Goal: Participate in discussion: Engage in conversation with other users on a specific topic

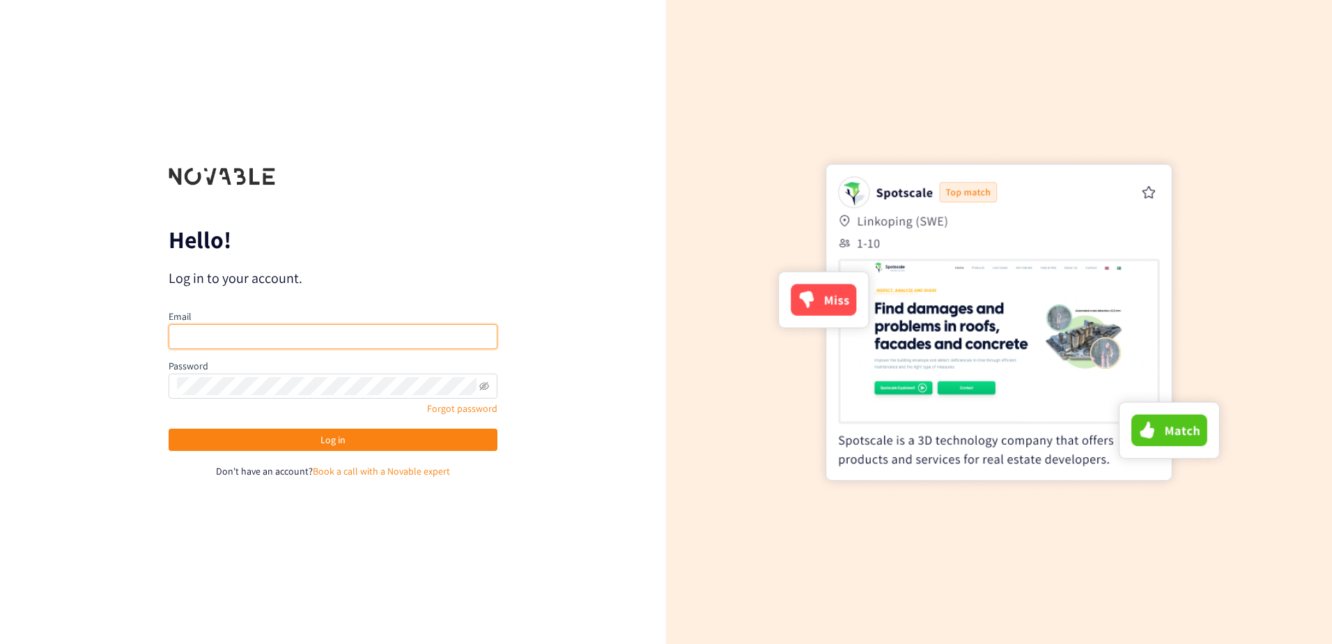
click at [230, 327] on input "email" at bounding box center [333, 336] width 329 height 25
type input "[EMAIL_ADDRESS][DOMAIN_NAME]"
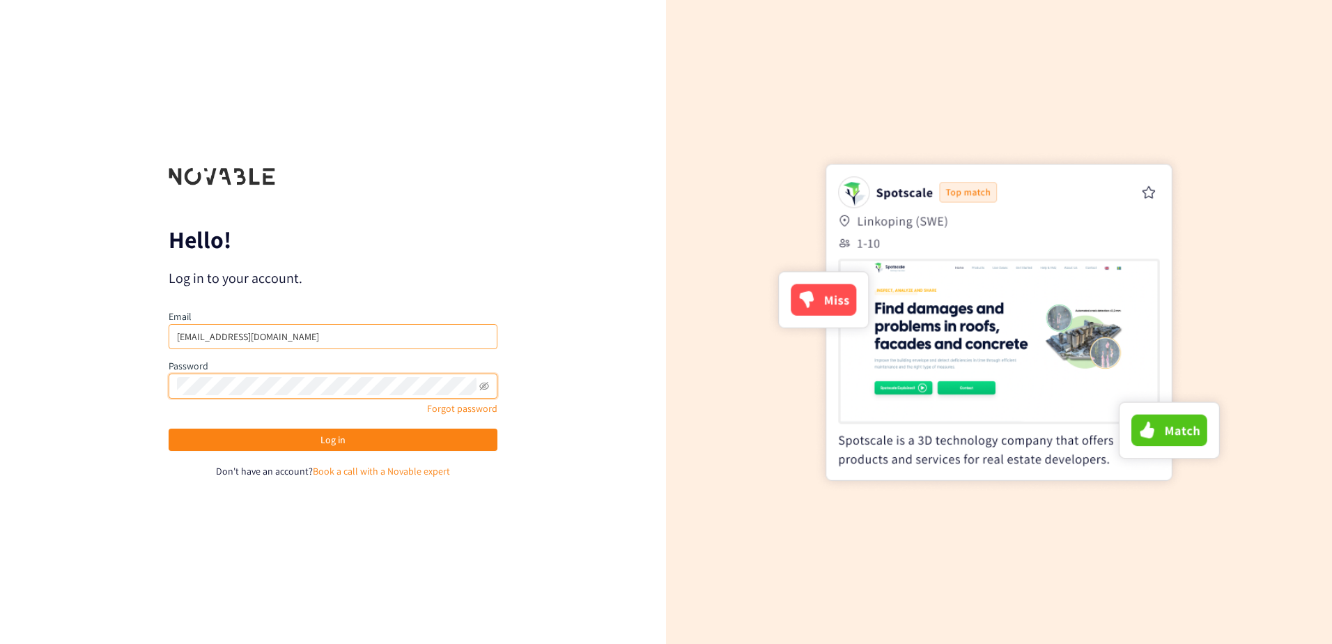
click at [169, 428] on button "Log in" at bounding box center [333, 439] width 329 height 22
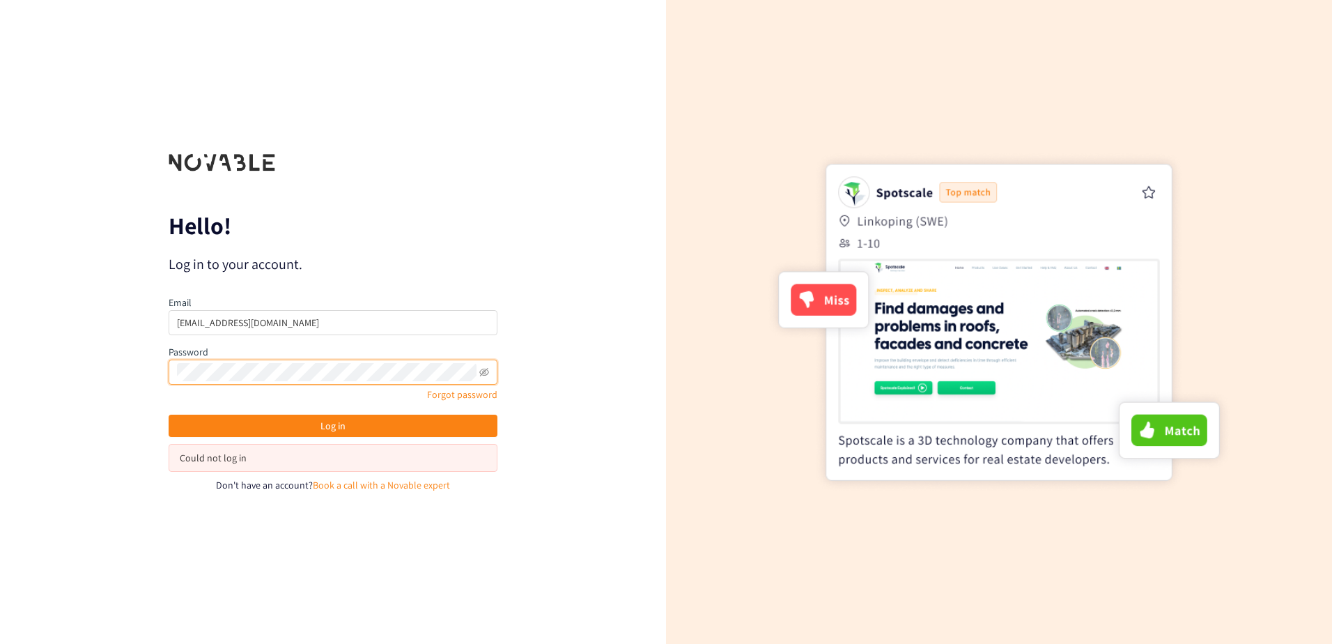
click at [110, 385] on div "Hello! Log in to your account. Email nfernandez@colbun.cl Password Forgot passw…" at bounding box center [333, 322] width 666 height 644
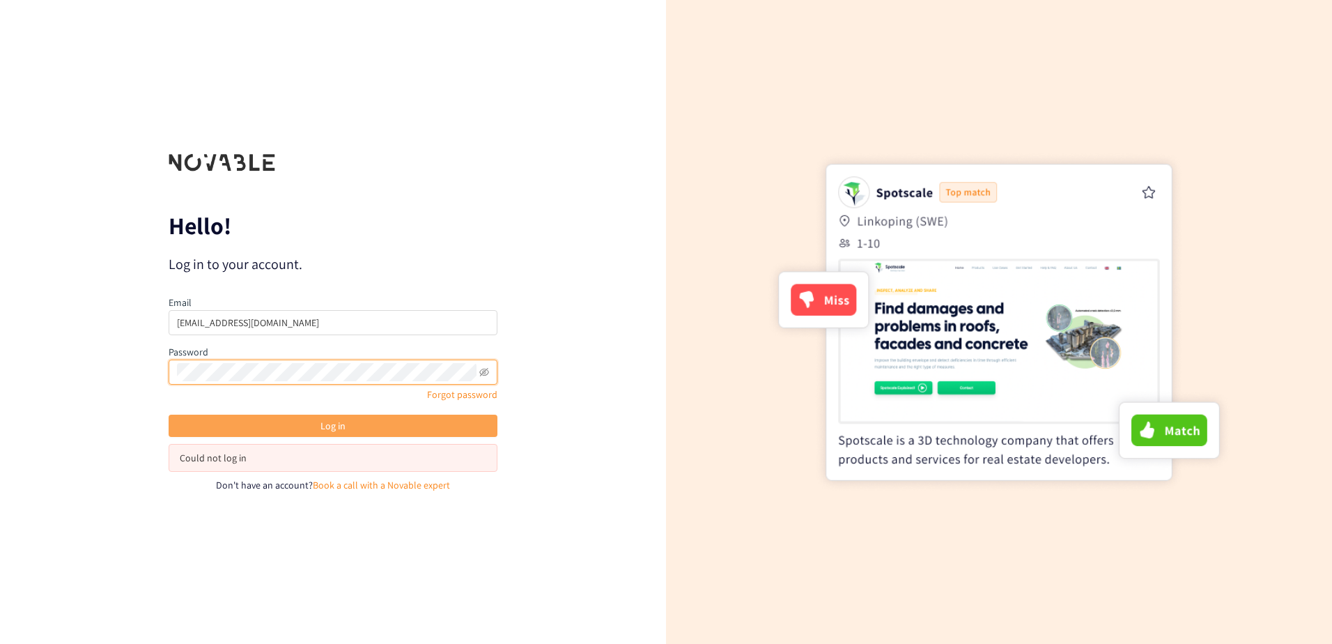
click at [309, 419] on button "Log in" at bounding box center [333, 426] width 329 height 22
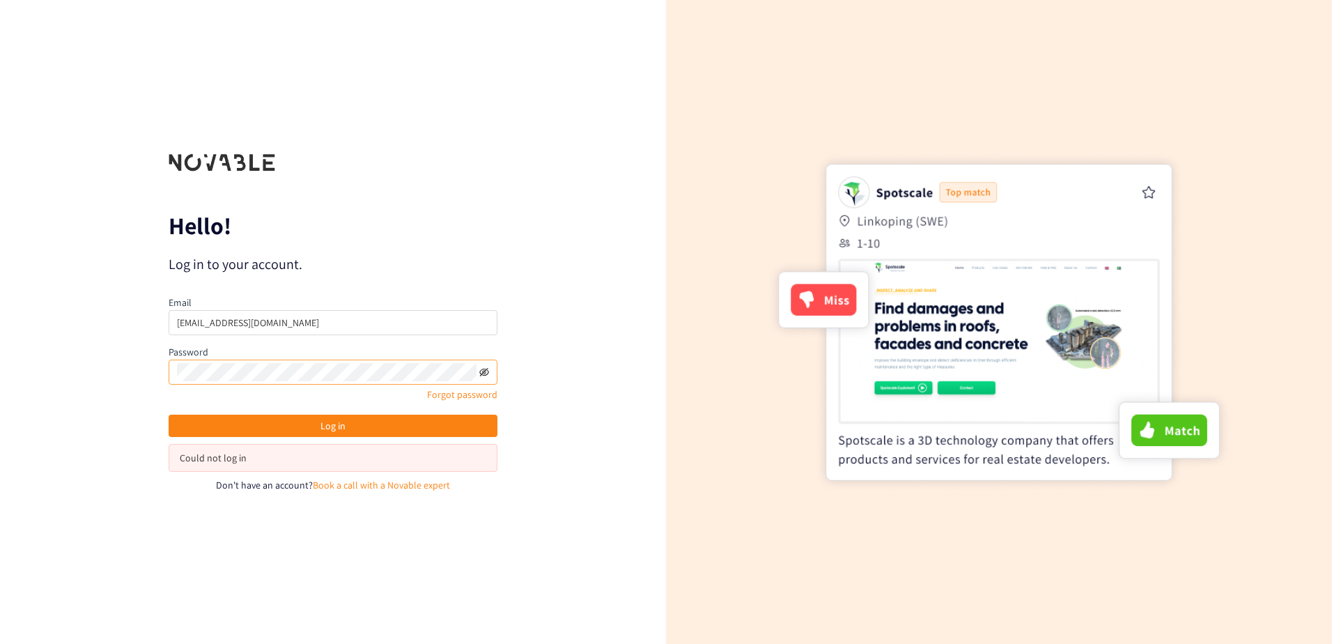
click at [479, 371] on icon "eye-invisible" at bounding box center [484, 372] width 10 height 10
click at [482, 372] on icon "eye" at bounding box center [484, 372] width 10 height 10
click at [465, 395] on link "Forgot password" at bounding box center [462, 394] width 70 height 13
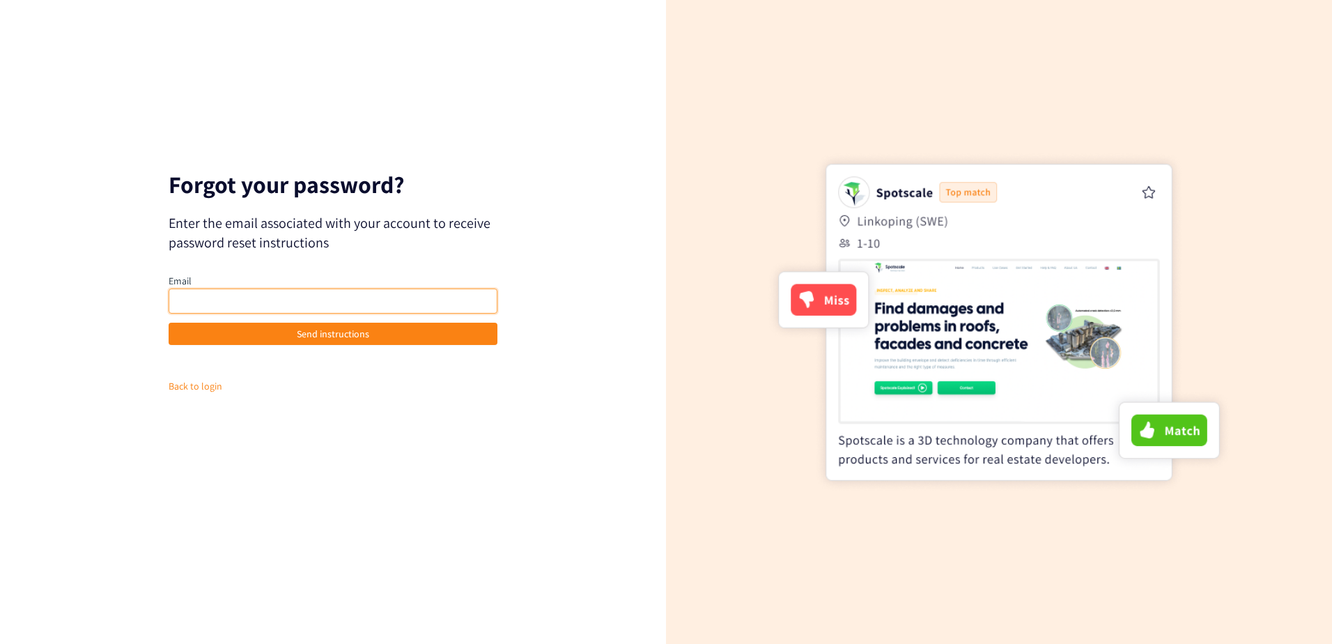
click at [322, 297] on input "email" at bounding box center [333, 300] width 329 height 25
type input "[EMAIL_ADDRESS][DOMAIN_NAME]"
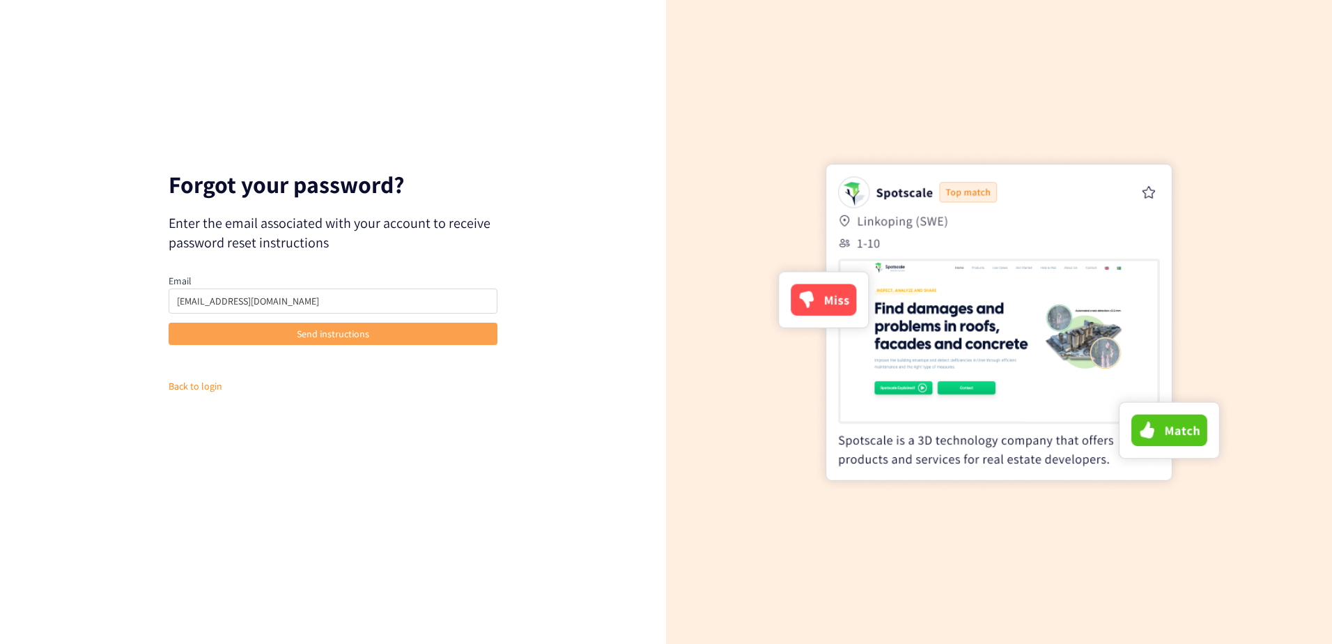
click at [300, 323] on button "Send instructions" at bounding box center [333, 334] width 329 height 22
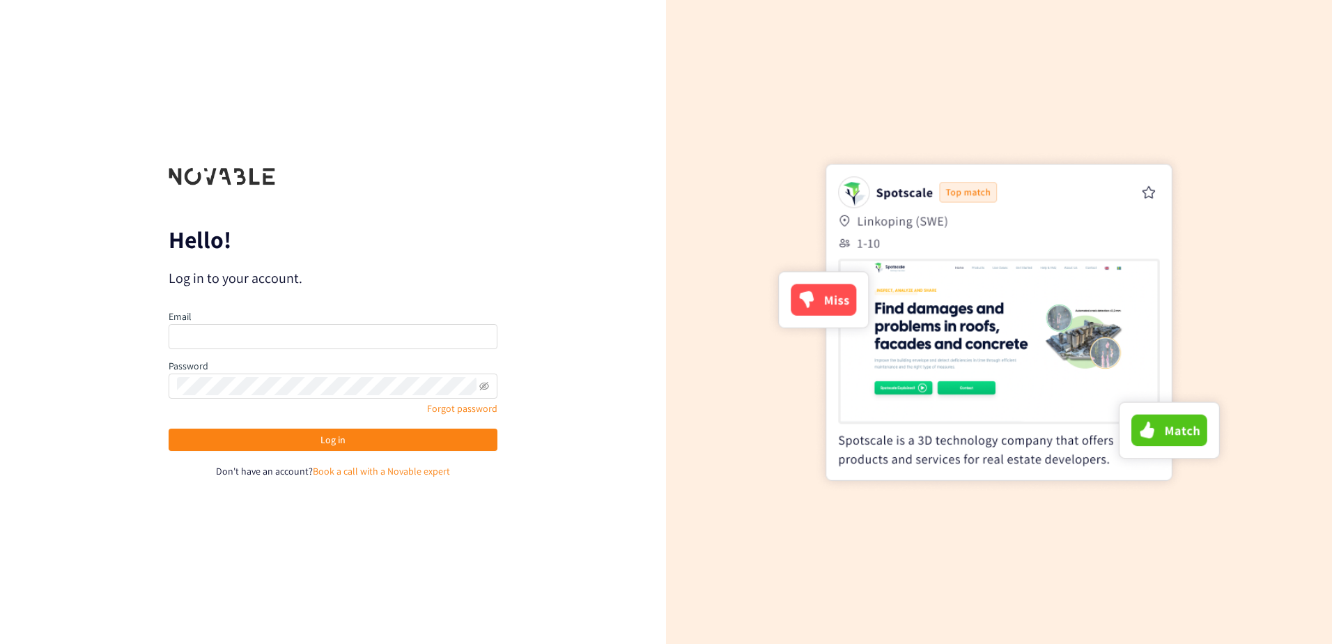
click at [512, 336] on div "Hello! Log in to your account. Email Password Forgot password Log in Don't have…" at bounding box center [333, 322] width 666 height 644
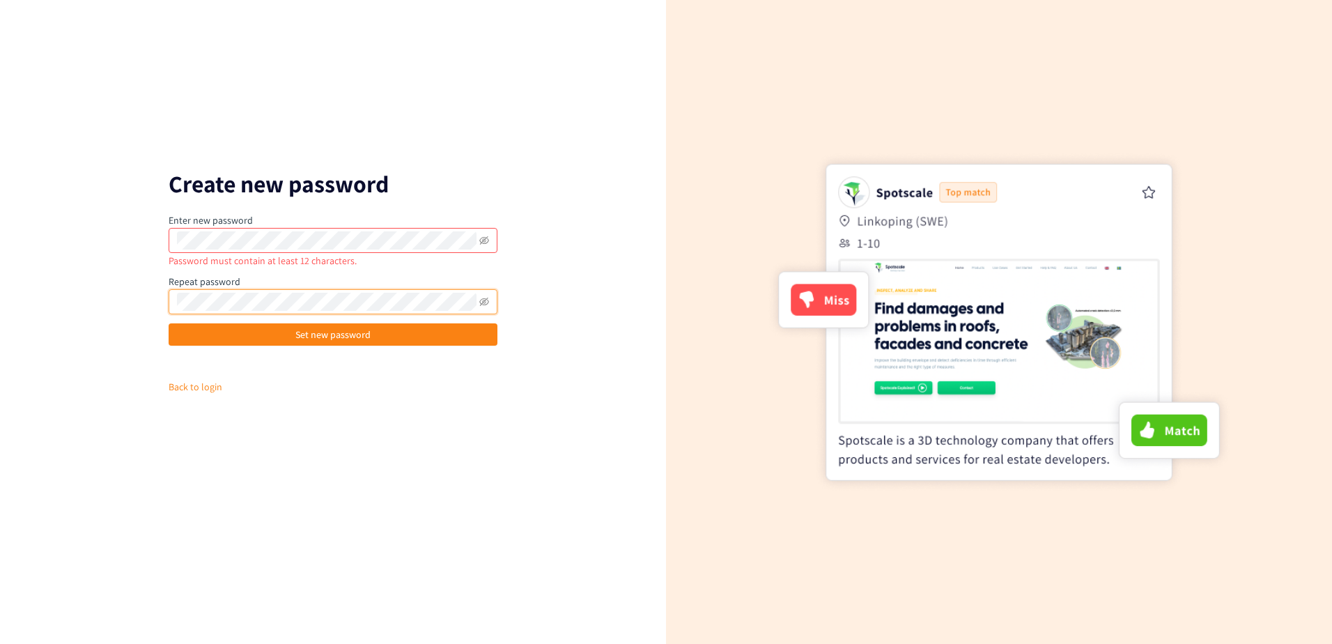
click at [169, 323] on button "Set new password" at bounding box center [333, 334] width 329 height 22
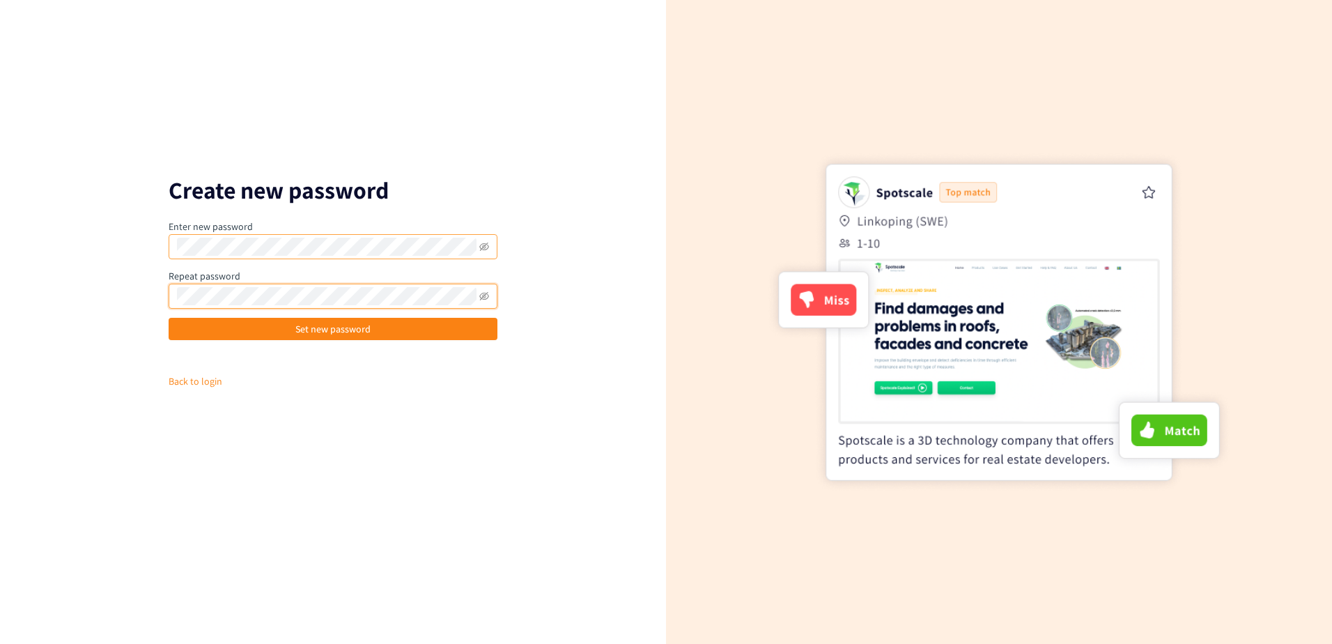
click at [169, 318] on button "Set new password" at bounding box center [333, 329] width 329 height 22
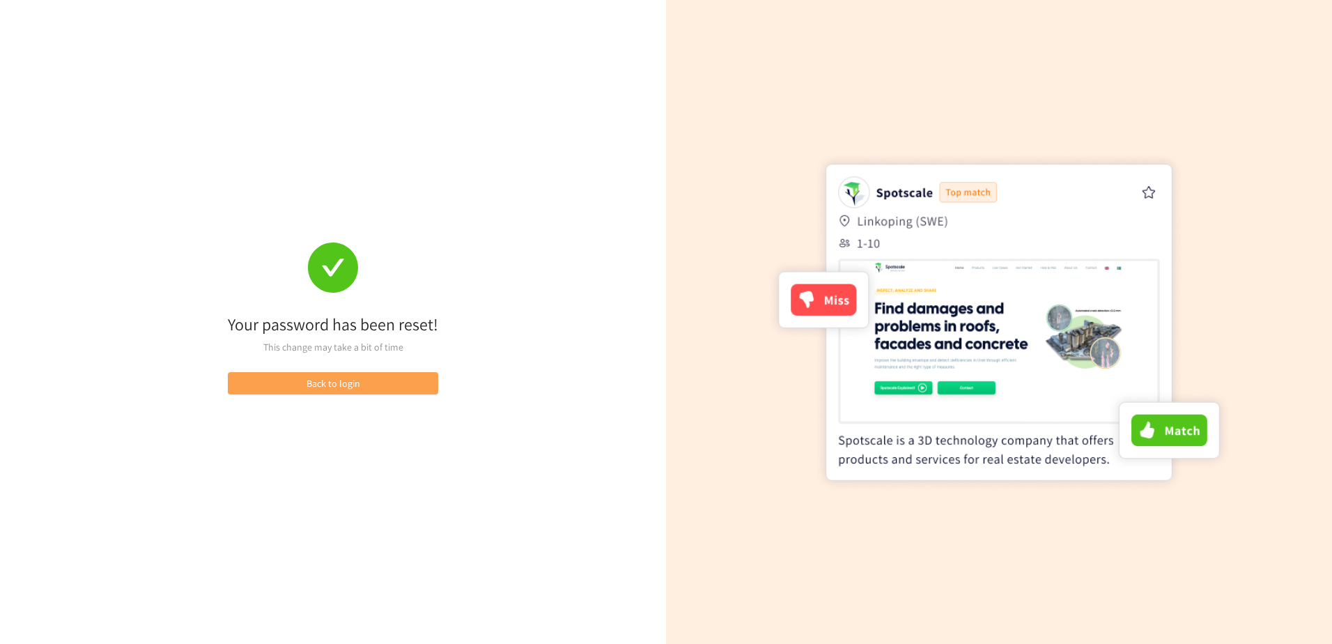
click at [340, 387] on span "Back to login" at bounding box center [334, 383] width 54 height 15
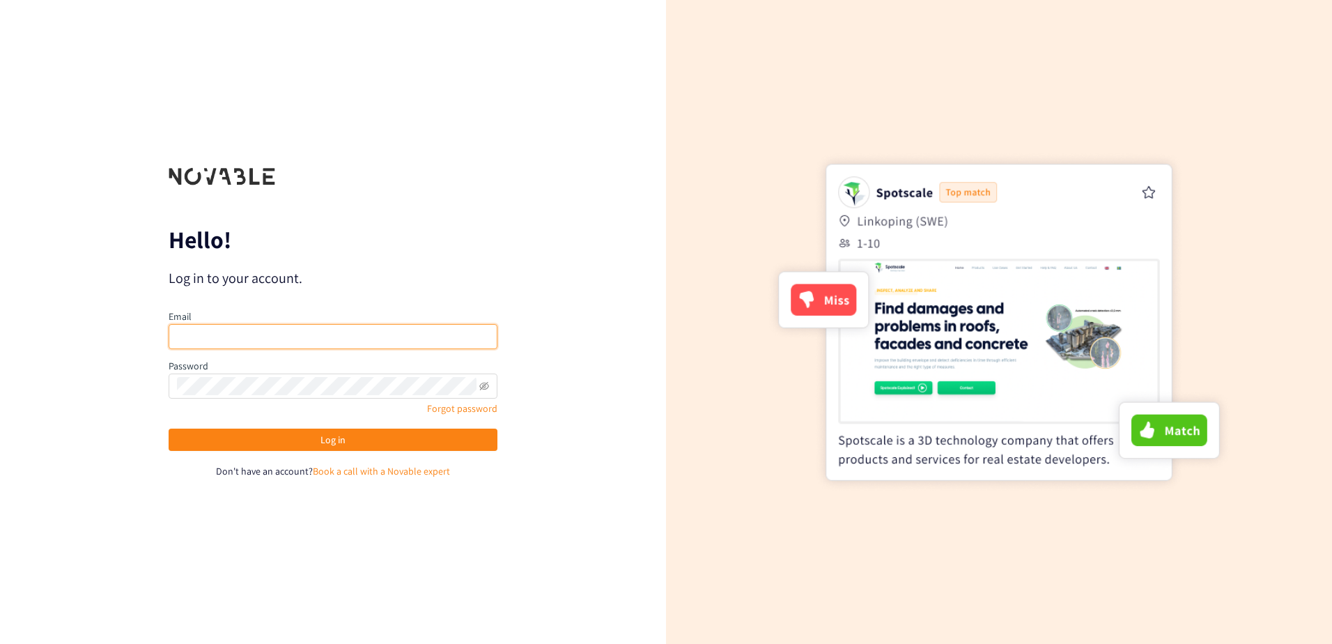
click at [284, 336] on input "email" at bounding box center [333, 336] width 329 height 25
type input "[EMAIL_ADDRESS][DOMAIN_NAME]"
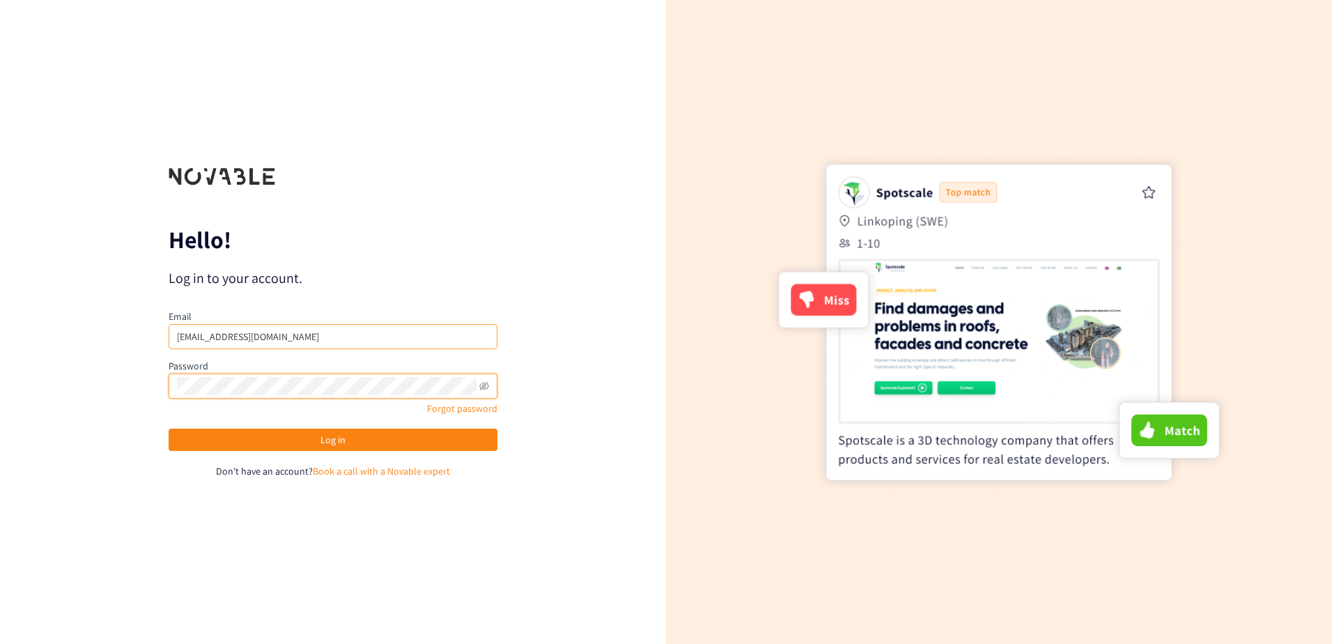
click at [169, 428] on button "Log in" at bounding box center [333, 439] width 329 height 22
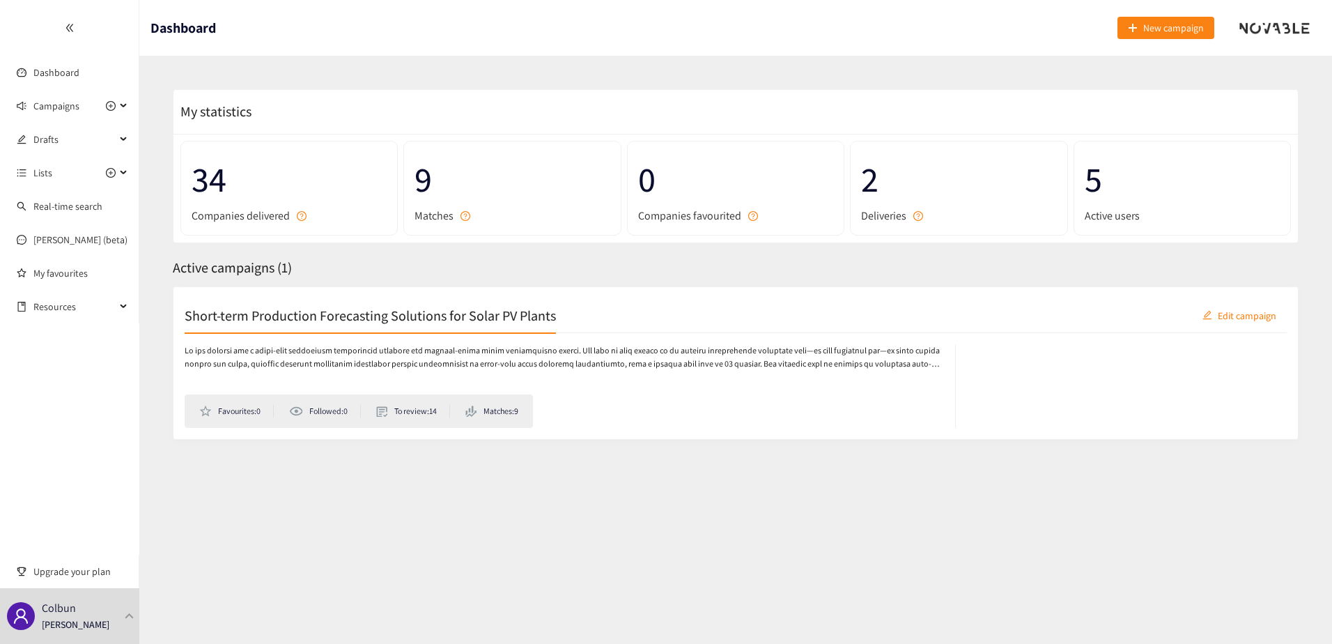
click at [334, 522] on section "Dashboard New campaign My statistics 34 Companies delivered 9 Matches 0 Compani…" at bounding box center [735, 322] width 1193 height 644
click at [110, 105] on icon "plus-circle" at bounding box center [111, 106] width 10 height 10
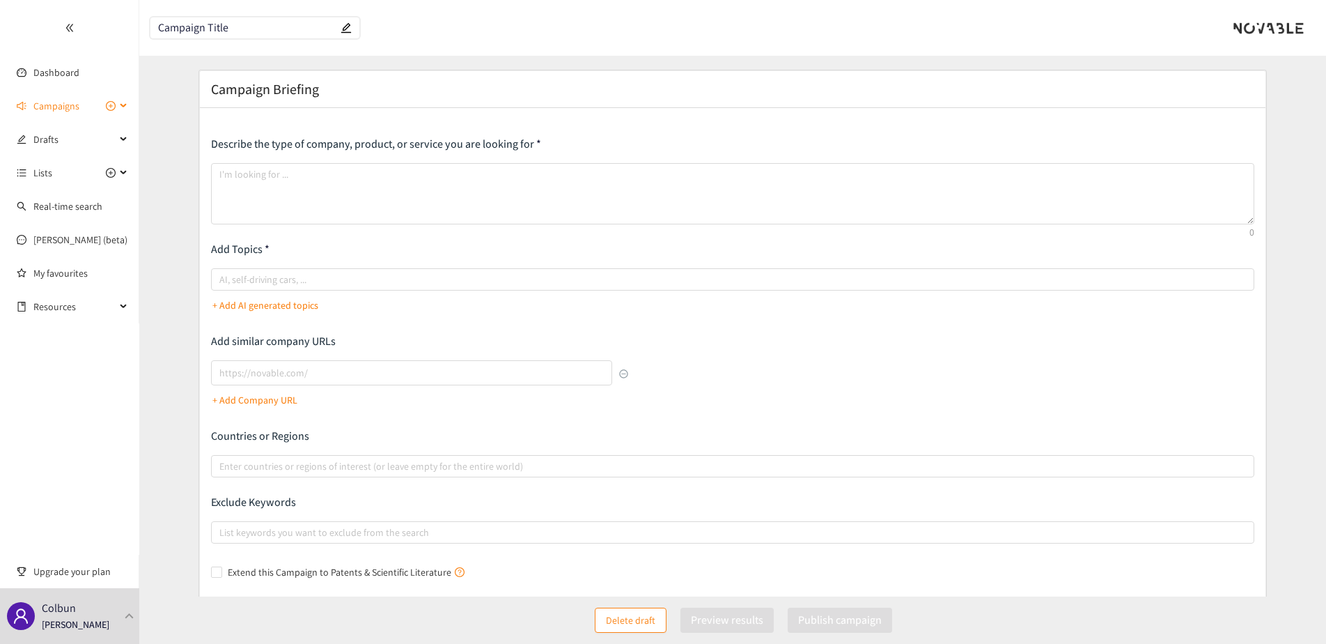
click at [65, 102] on span "Campaigns" at bounding box center [56, 106] width 46 height 28
click at [65, 146] on link "Short-term Production Forecasting Solutions for Solar PV Plants" at bounding box center [165, 139] width 265 height 13
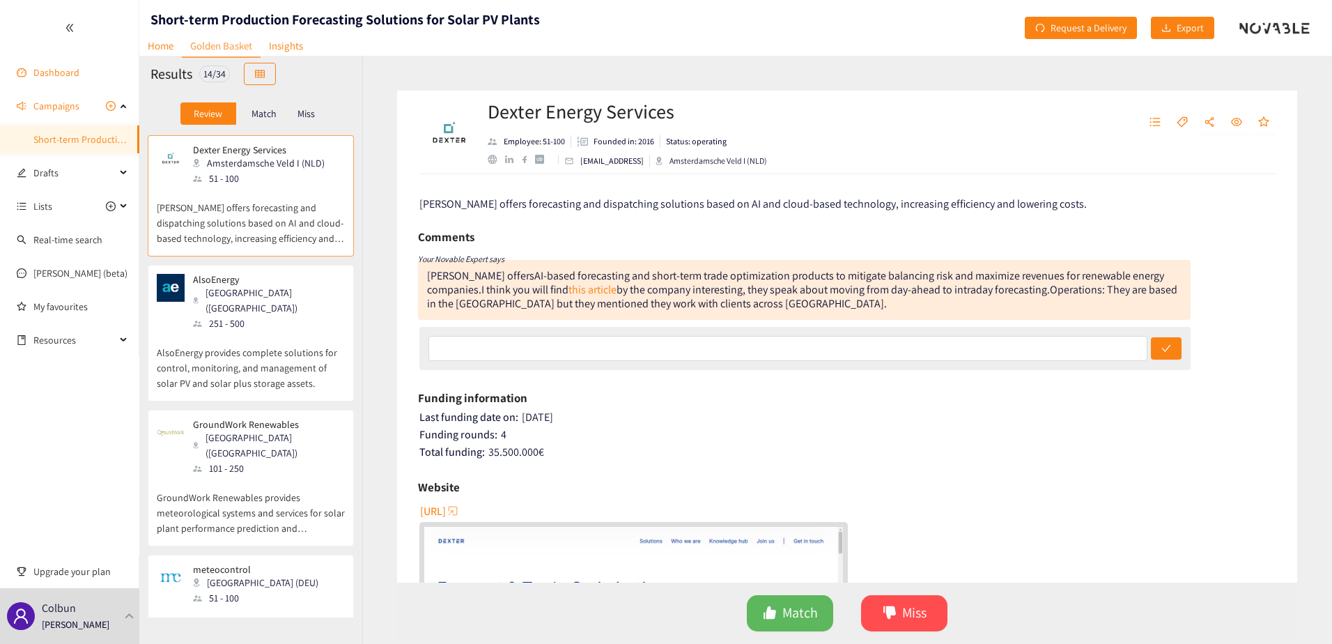
click at [79, 66] on link "Dashboard" at bounding box center [56, 72] width 46 height 13
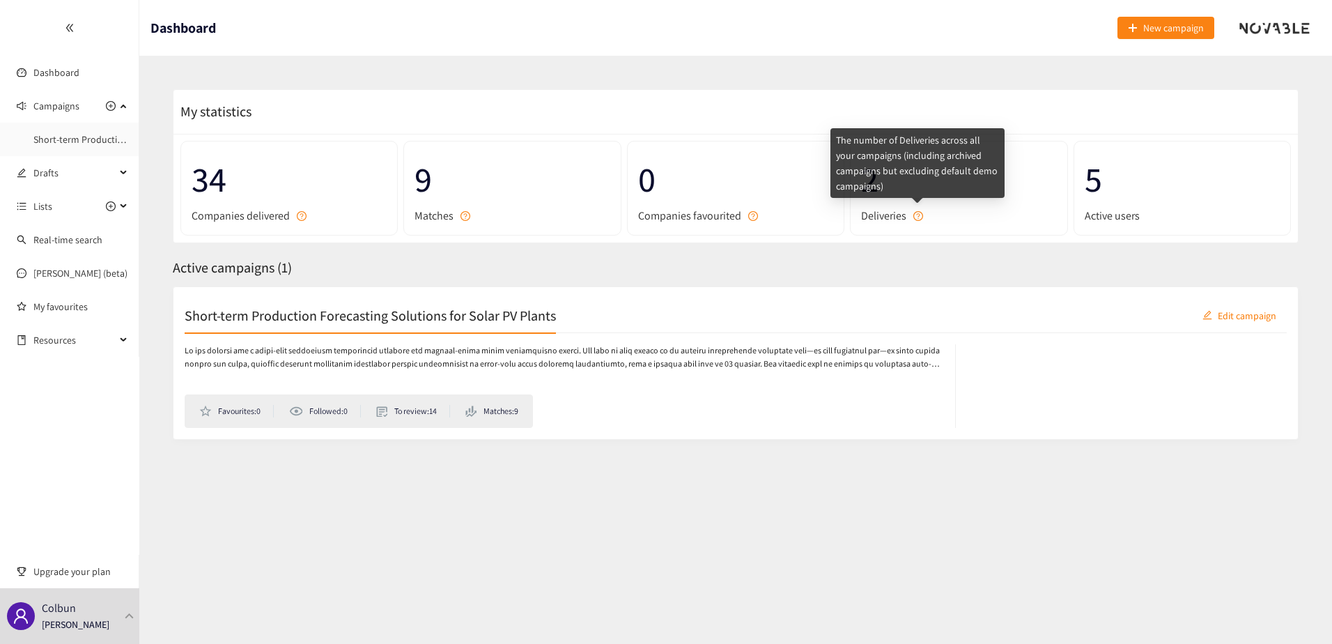
click at [921, 217] on icon "question-circle" at bounding box center [918, 216] width 10 height 10
click at [862, 169] on div "The number of Deliveries across all your campaigns (including archived campaign…" at bounding box center [917, 163] width 174 height 70
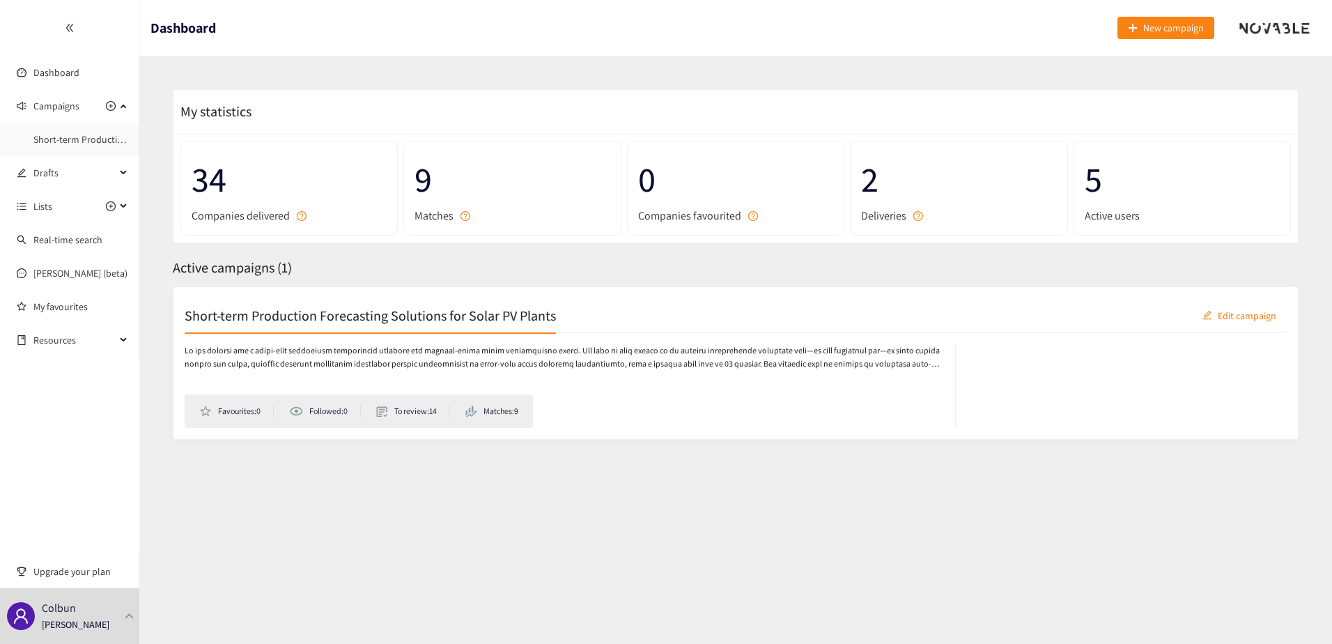
click at [401, 316] on h2 "Short-term Production Forecasting Solutions for Solar PV Plants" at bounding box center [370, 315] width 371 height 20
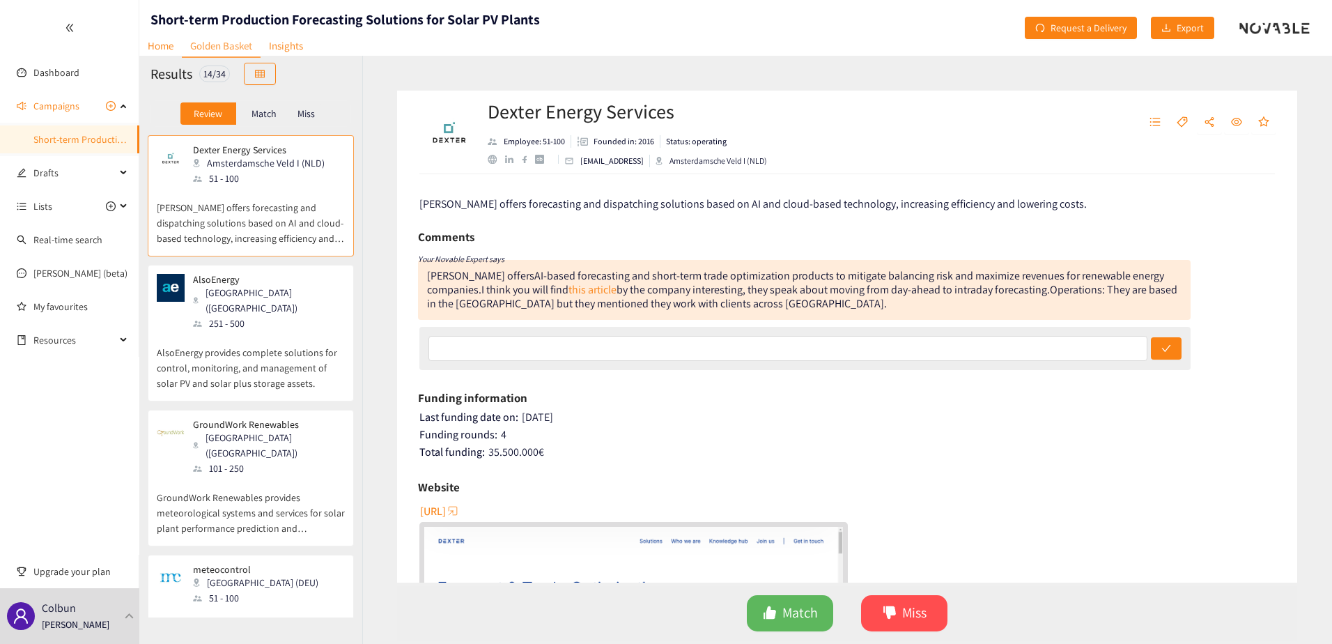
click at [446, 513] on span "[URL]" at bounding box center [433, 510] width 26 height 17
click at [568, 291] on link "this article" at bounding box center [592, 289] width 48 height 15
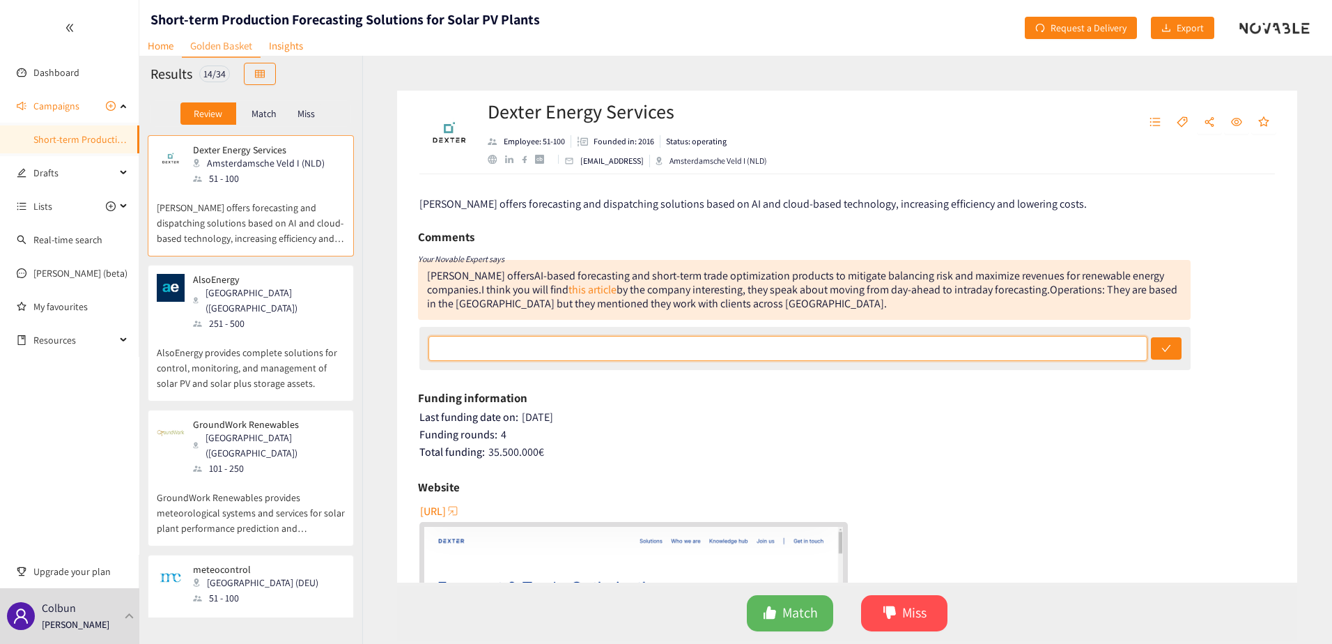
click at [547, 350] on input "text" at bounding box center [787, 348] width 719 height 25
type input "O"
type input "U"
type input "O"
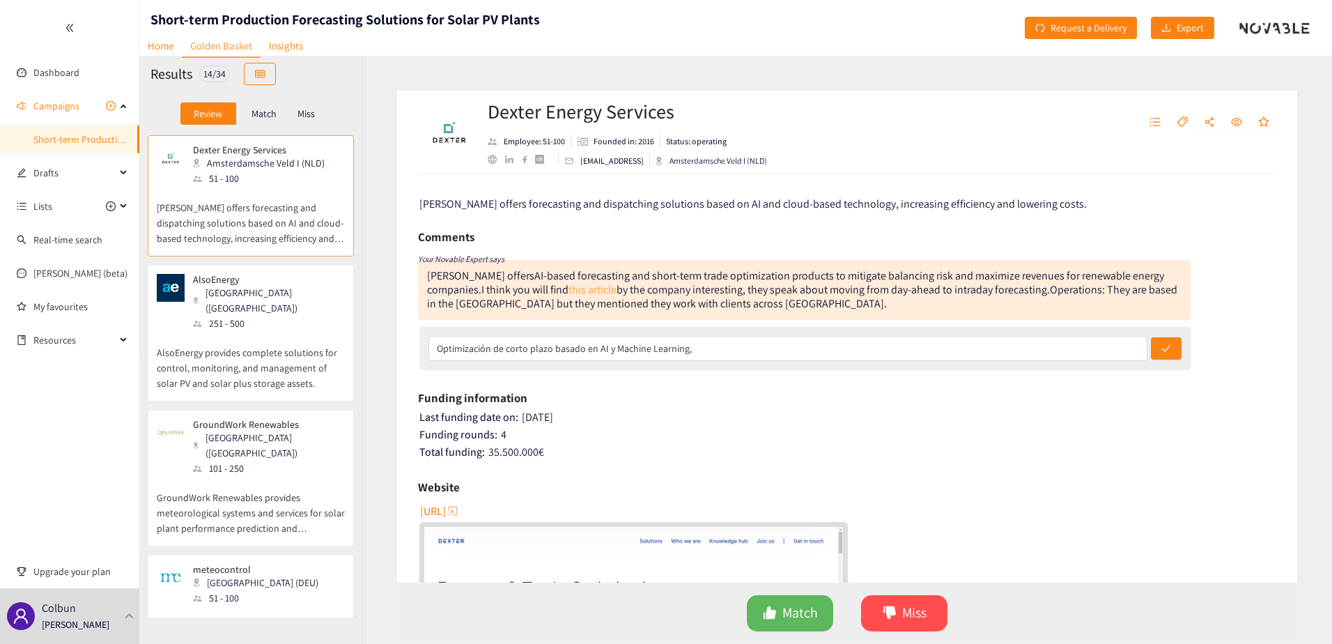
click at [568, 291] on link "this article" at bounding box center [592, 289] width 48 height 15
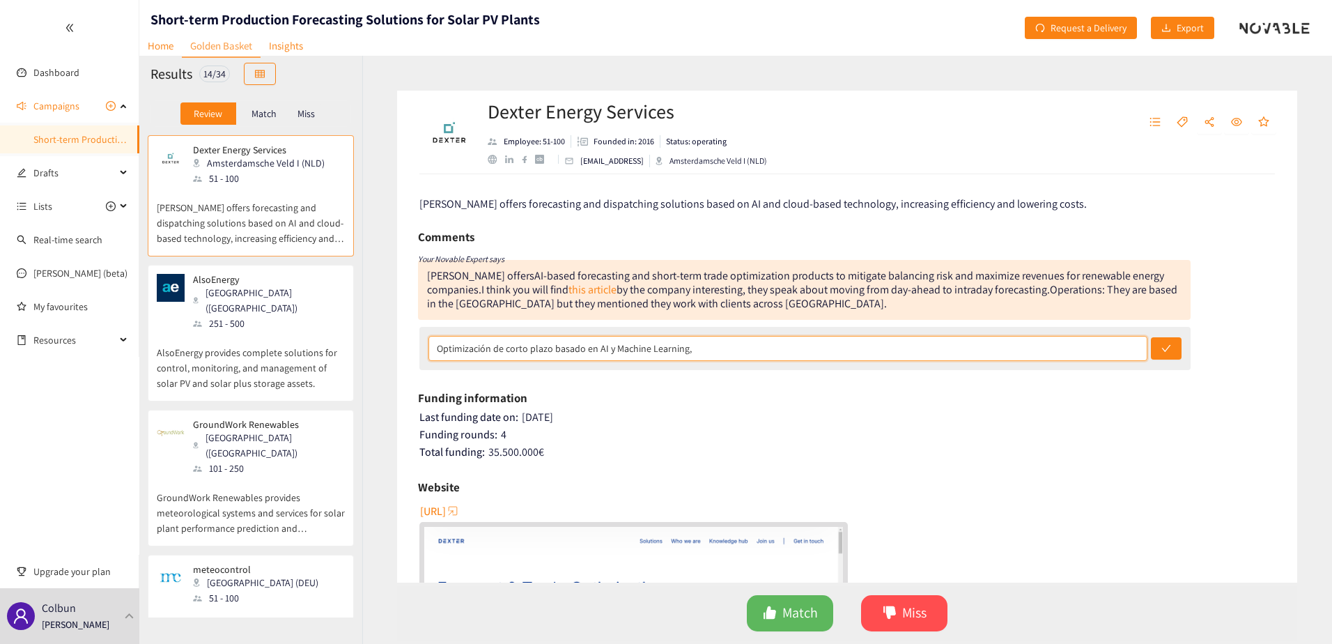
click at [709, 348] on input "Optimización de corto plazo basado en AI y Machine Learning," at bounding box center [787, 348] width 719 height 25
type input "Optimización de corto plazo basado en AI y Machine Learning, y logran adaptarse…"
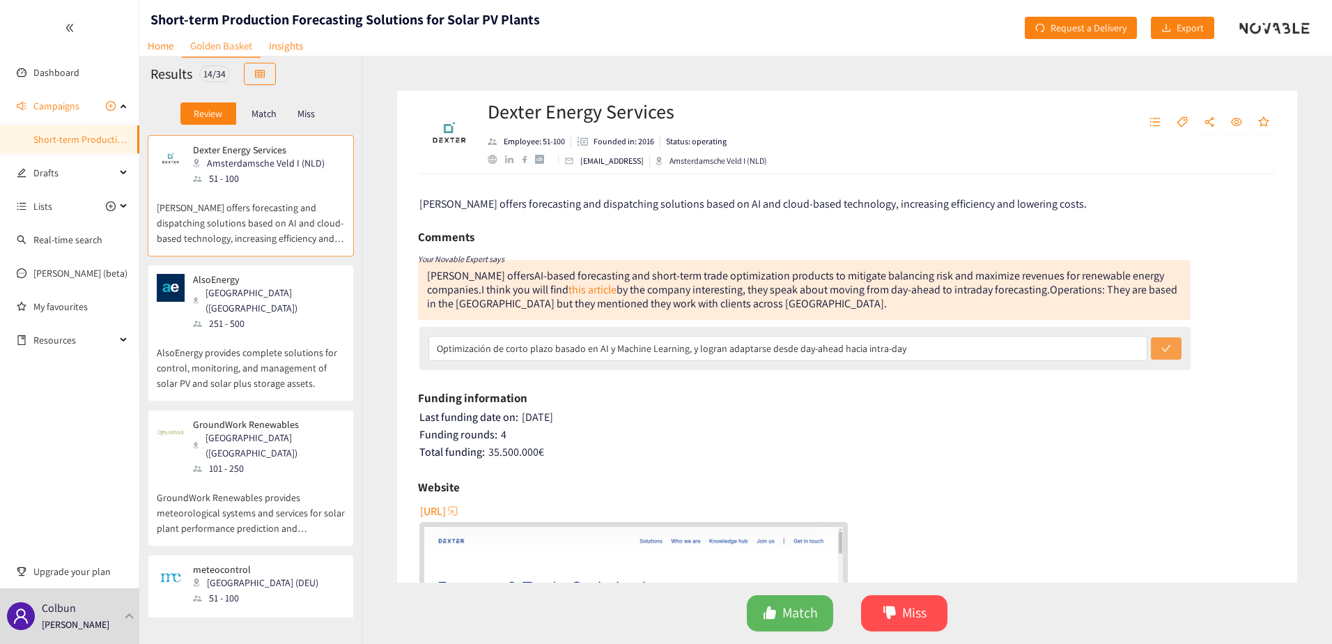
click at [1157, 341] on button "submit" at bounding box center [1166, 348] width 31 height 22
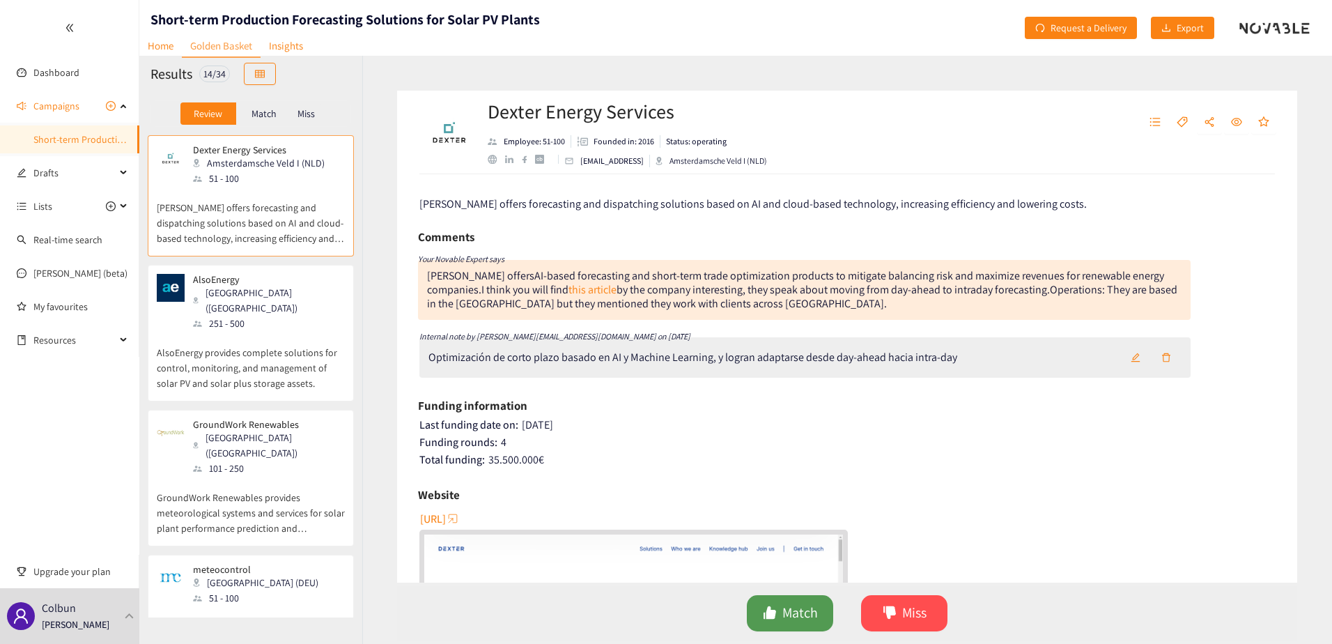
click at [789, 619] on span "Match" at bounding box center [800, 613] width 36 height 22
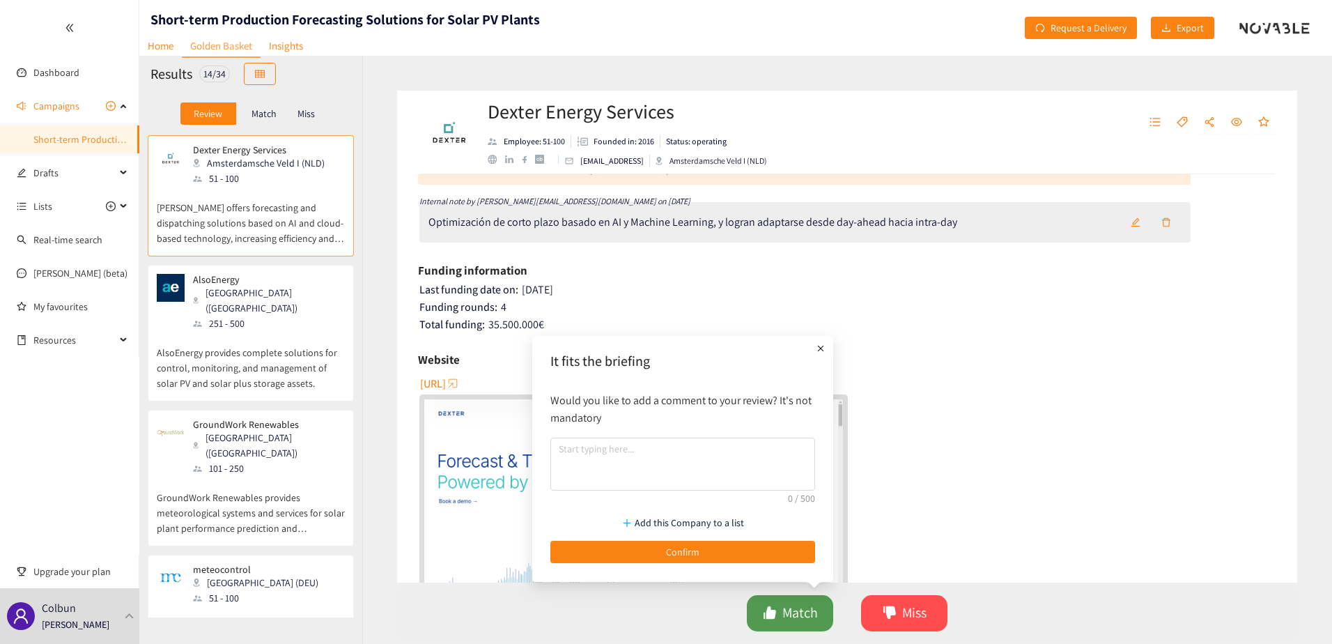
scroll to position [70, 0]
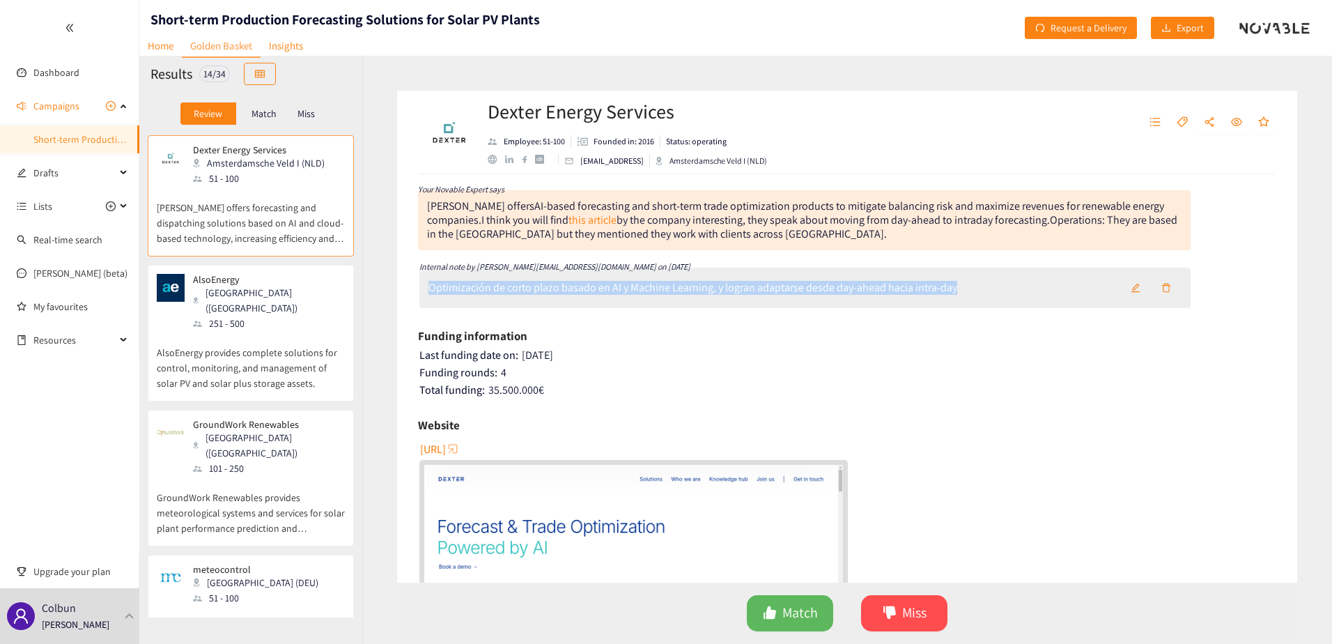
drag, startPoint x: 428, startPoint y: 288, endPoint x: 954, endPoint y: 278, distance: 526.1
click at [954, 278] on div "Optimización de corto plazo basado en AI y Machine Learning, y logran adaptarse…" at bounding box center [804, 288] width 771 height 40
copy div "Optimización de corto plazo basado en AI y Machine Learning, y logran adaptarse…"
drag, startPoint x: 804, startPoint y: 603, endPoint x: 798, endPoint y: 596, distance: 8.9
click at [804, 603] on span "Match" at bounding box center [800, 613] width 36 height 22
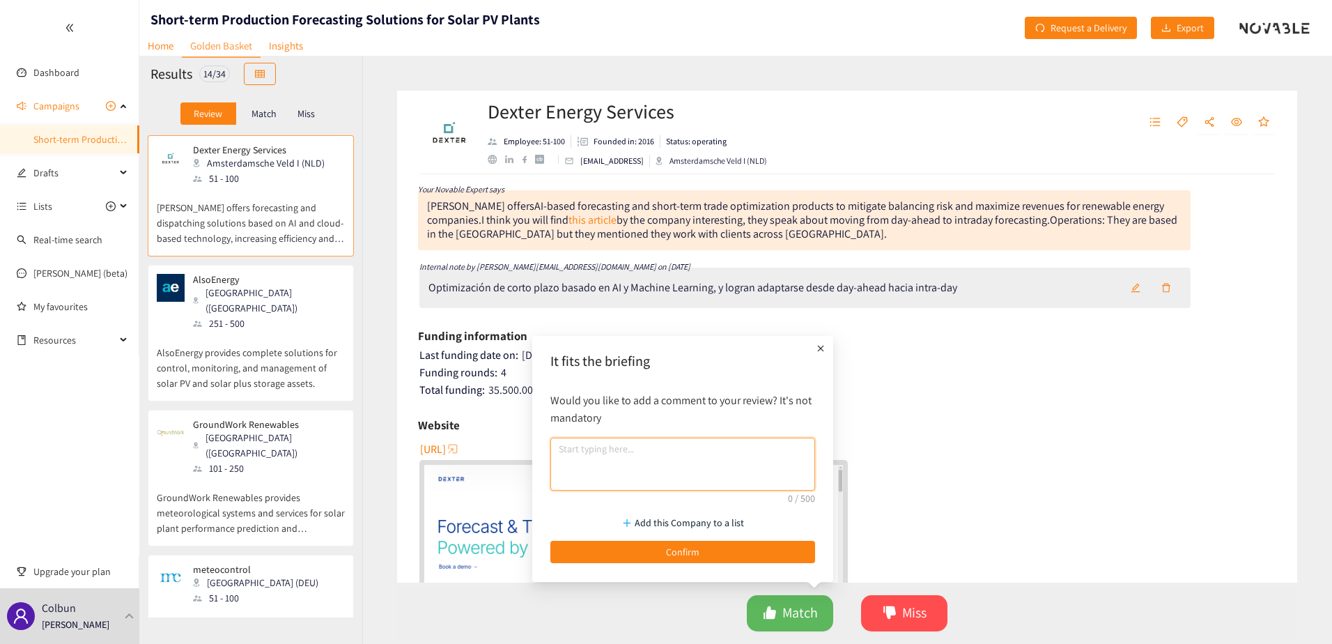
click at [664, 465] on textarea at bounding box center [682, 464] width 265 height 53
paste textarea "Optimización de corto plazo basado en AI y Machine Learning, y logran adaptarse…"
type textarea "Optimización de corto plazo basado en AI y Machine Learning, y logran adaptarse…"
click at [666, 548] on span "Confirm" at bounding box center [682, 551] width 33 height 15
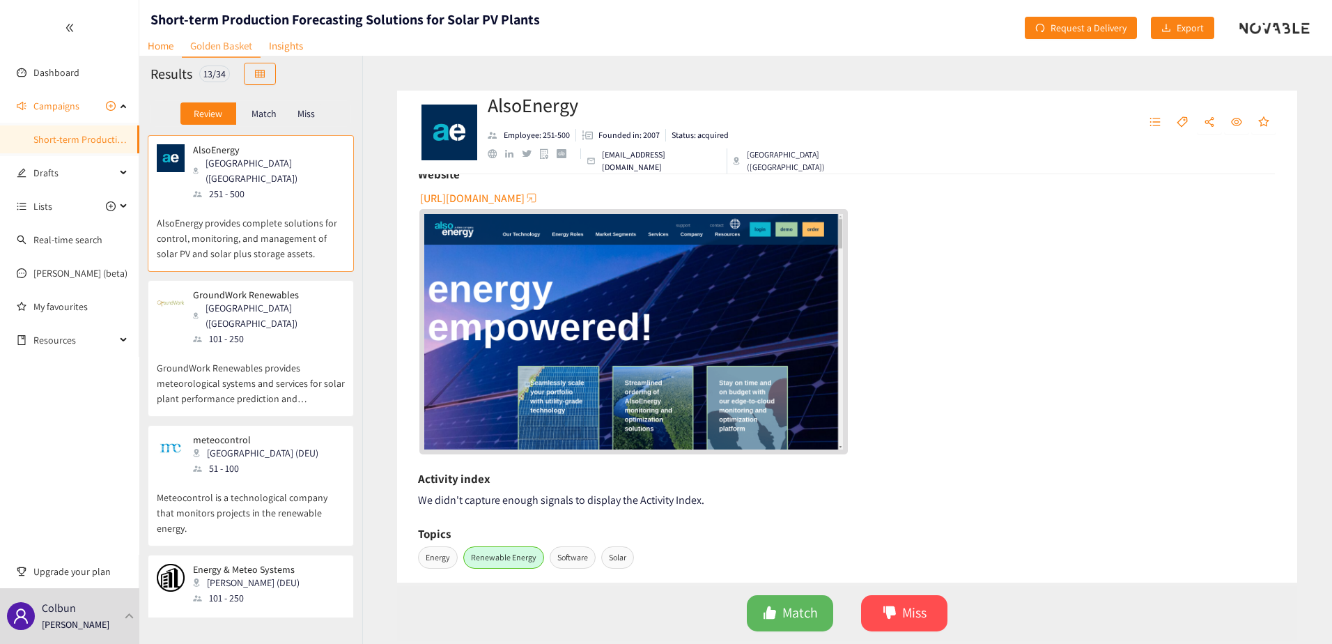
scroll to position [0, 0]
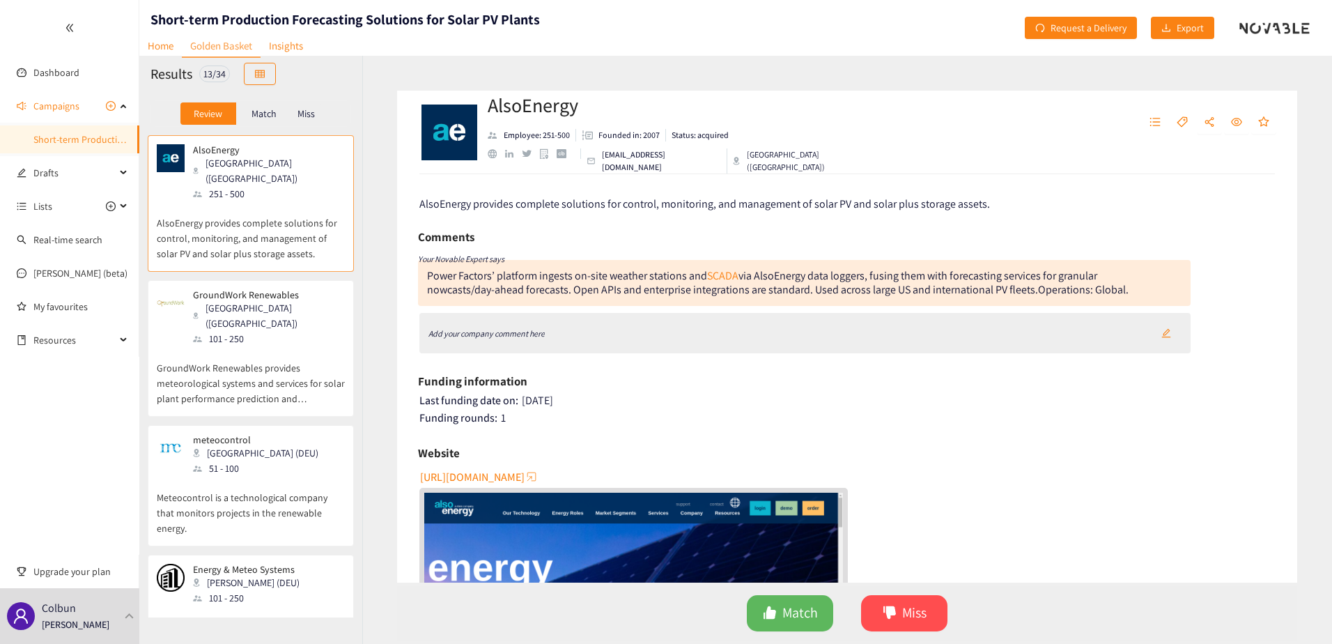
click at [236, 48] on link "Golden Basket" at bounding box center [221, 46] width 79 height 23
click at [258, 118] on p "Match" at bounding box center [263, 113] width 25 height 11
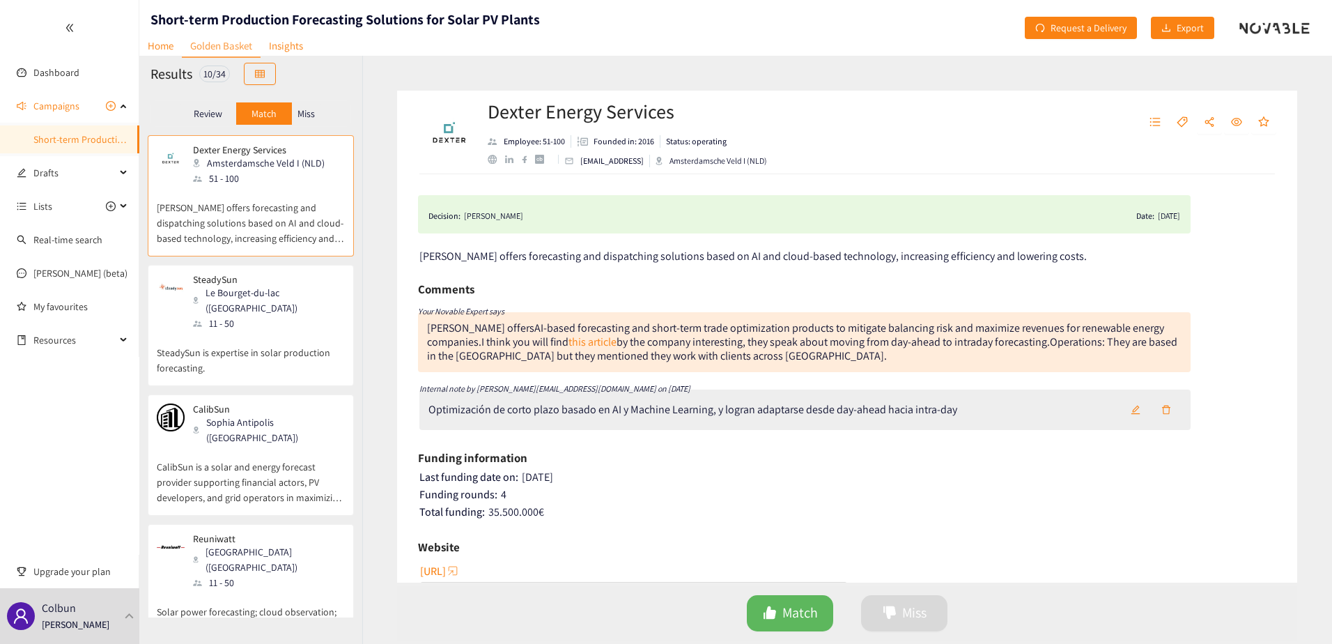
click at [214, 122] on div "Review" at bounding box center [208, 113] width 56 height 22
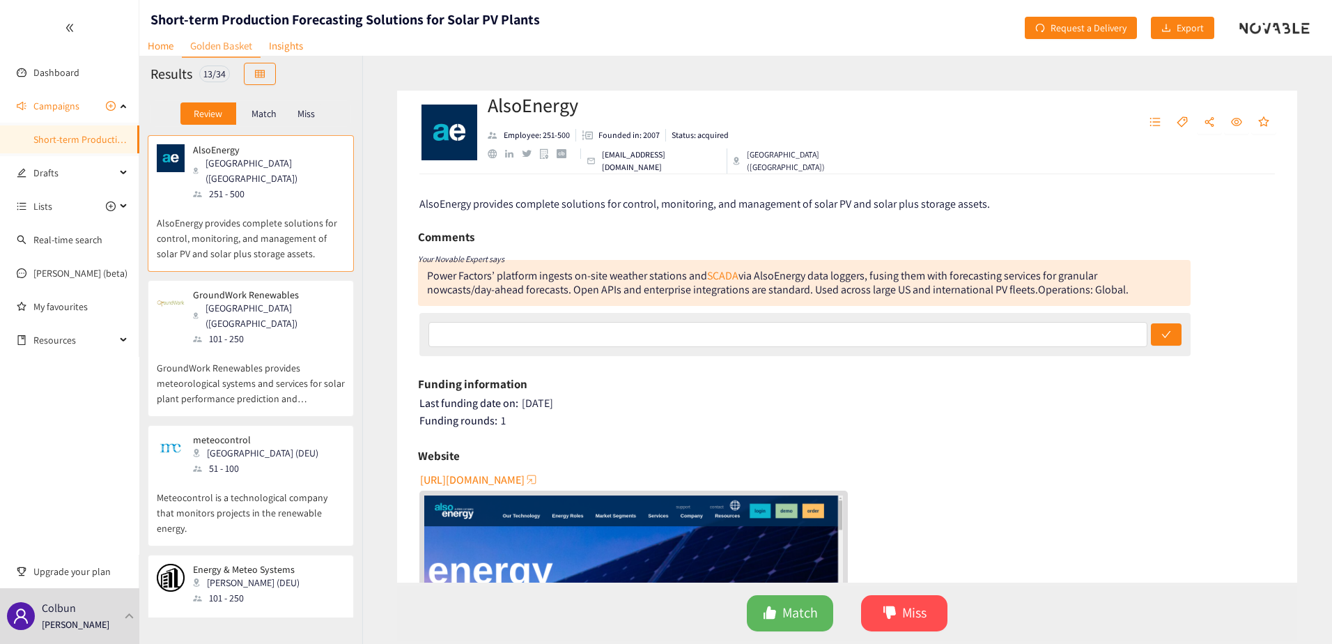
click at [485, 475] on span "[URL][DOMAIN_NAME]" at bounding box center [472, 479] width 105 height 17
